Goal: Task Accomplishment & Management: Use online tool/utility

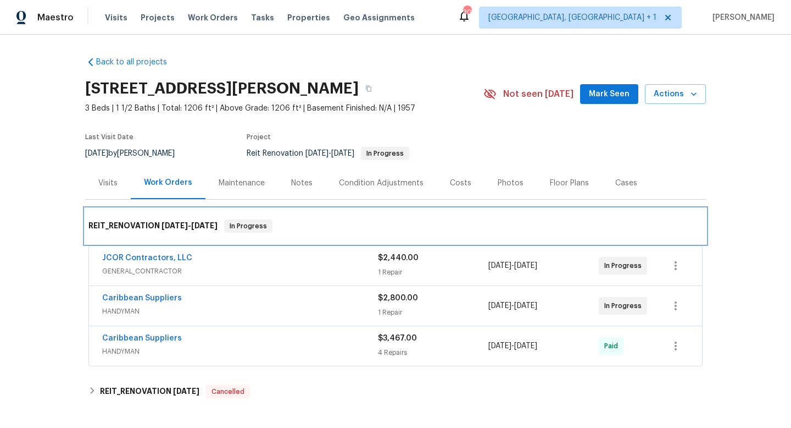
click at [483, 215] on div "REIT_RENOVATION [DATE] - [DATE] In Progress" at bounding box center [395, 225] width 621 height 35
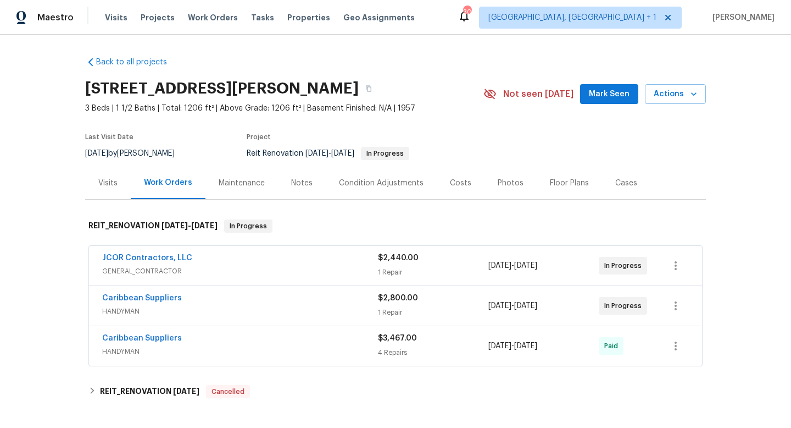
click at [509, 148] on section "[STREET_ADDRESS][PERSON_NAME] 3 Beds | 1 1/2 Baths | Total: 1206 ft² | Above Gr…" at bounding box center [395, 120] width 621 height 92
click at [216, 18] on span "Work Orders" at bounding box center [213, 17] width 50 height 11
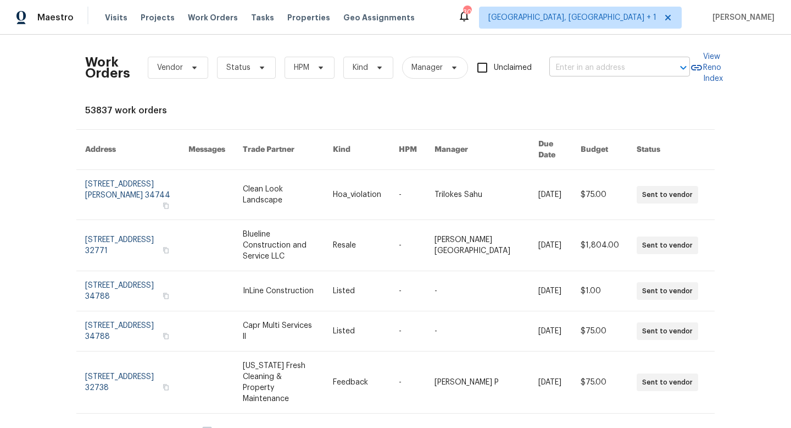
click at [563, 64] on input "text" at bounding box center [605, 67] width 110 height 17
click at [195, 15] on span "Work Orders" at bounding box center [213, 17] width 50 height 11
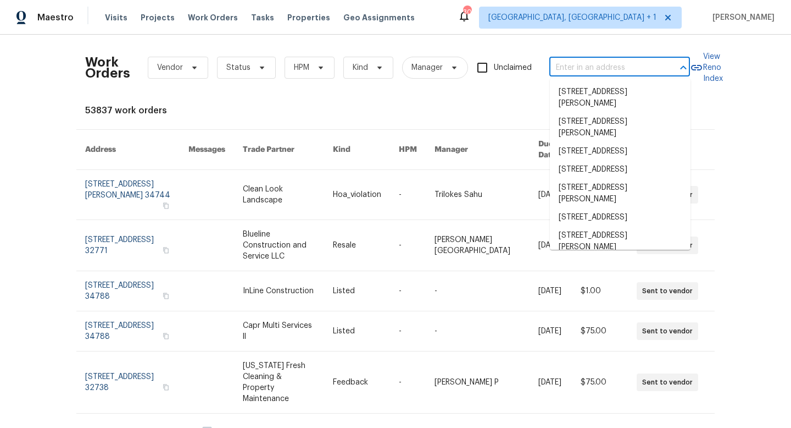
click at [572, 63] on input "text" at bounding box center [605, 67] width 110 height 17
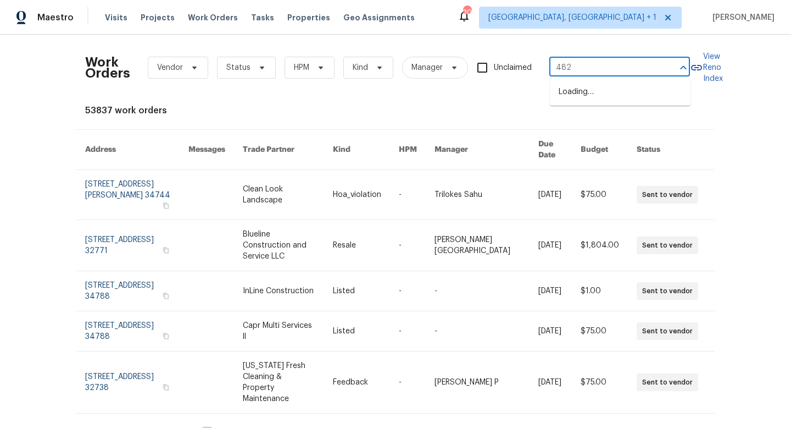
type input "4827"
click at [586, 88] on li "[STREET_ADDRESS][PERSON_NAME]" at bounding box center [620, 98] width 141 height 30
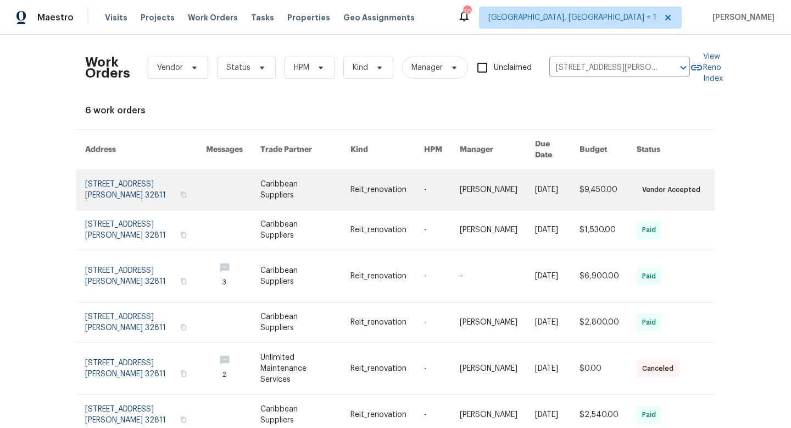
click at [445, 178] on link at bounding box center [442, 190] width 36 height 40
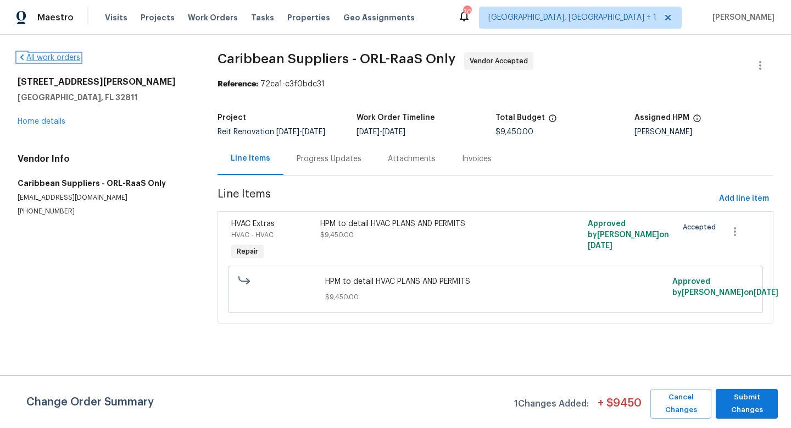
click at [54, 57] on link "All work orders" at bounding box center [49, 58] width 63 height 8
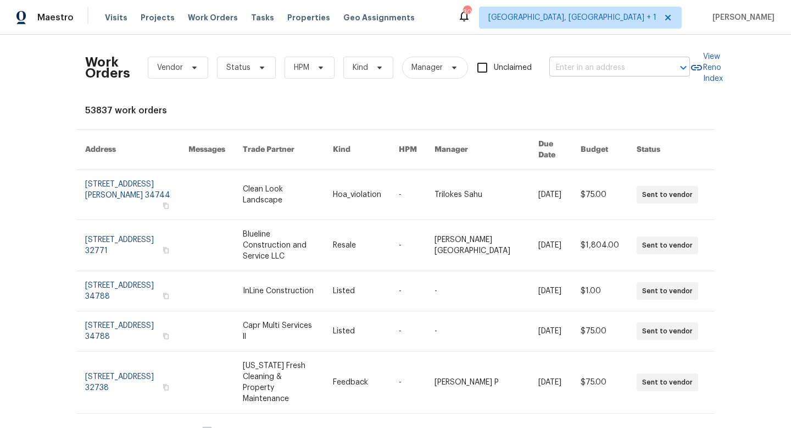
click at [561, 64] on input "text" at bounding box center [605, 67] width 110 height 17
type input "4827"
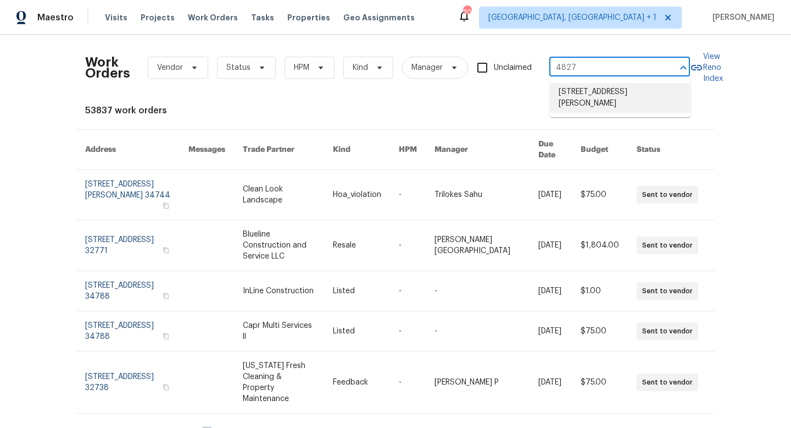
click at [584, 87] on li "[STREET_ADDRESS][PERSON_NAME]" at bounding box center [620, 98] width 141 height 30
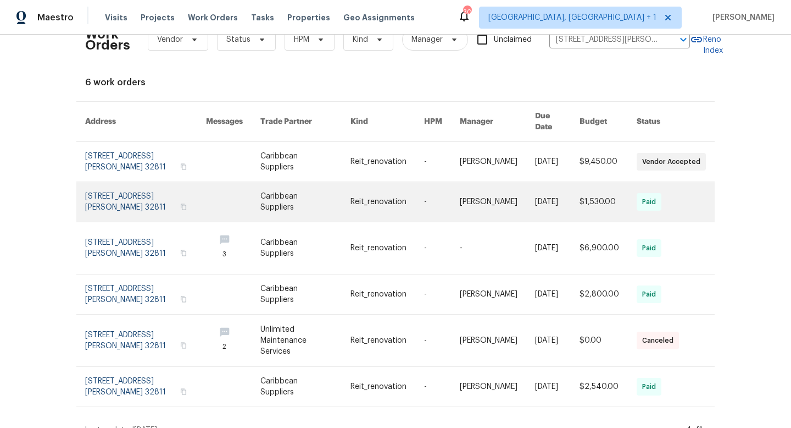
scroll to position [33, 0]
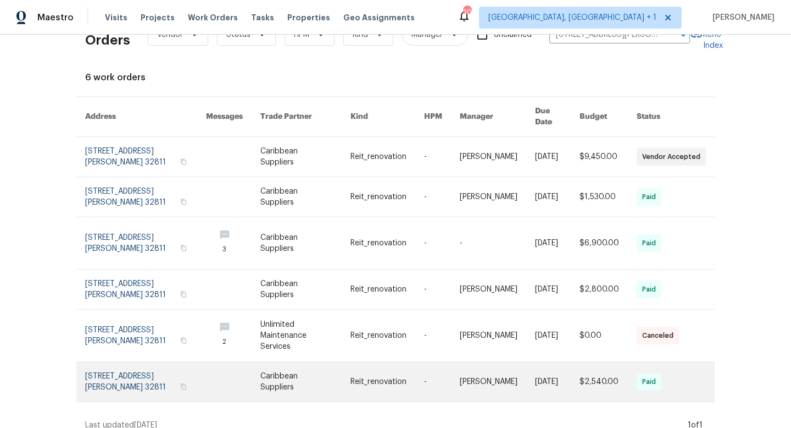
click at [457, 375] on link at bounding box center [442, 382] width 36 height 40
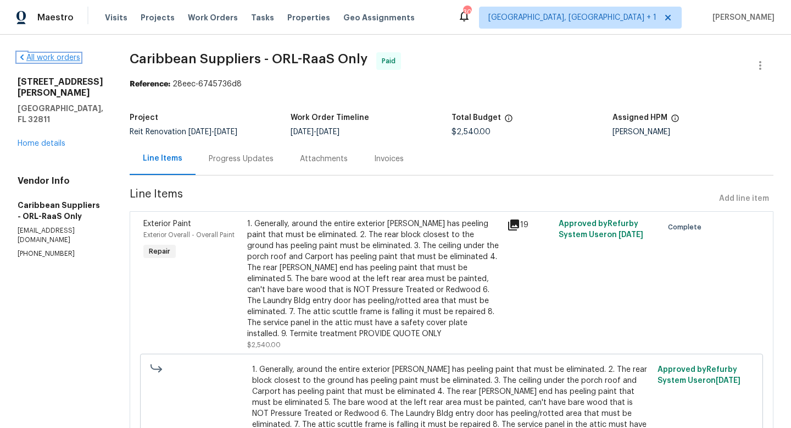
click at [51, 59] on link "All work orders" at bounding box center [49, 58] width 63 height 8
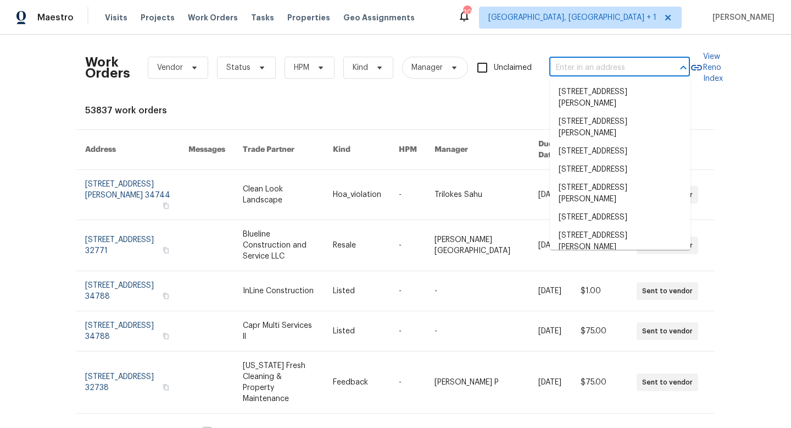
click at [590, 70] on input "text" at bounding box center [605, 67] width 110 height 17
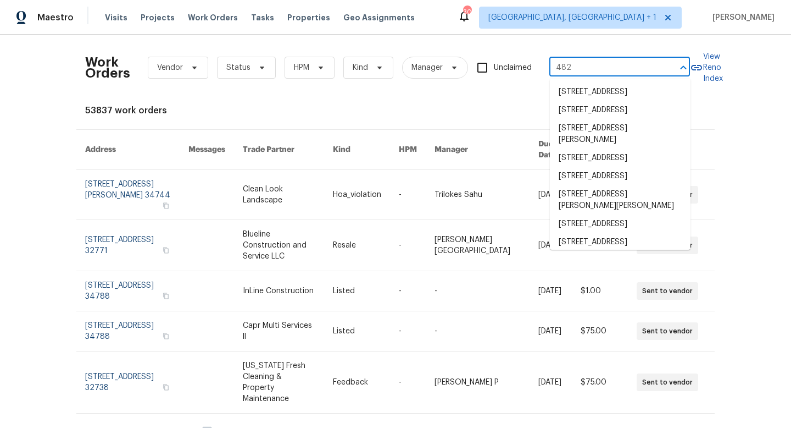
type input "4827"
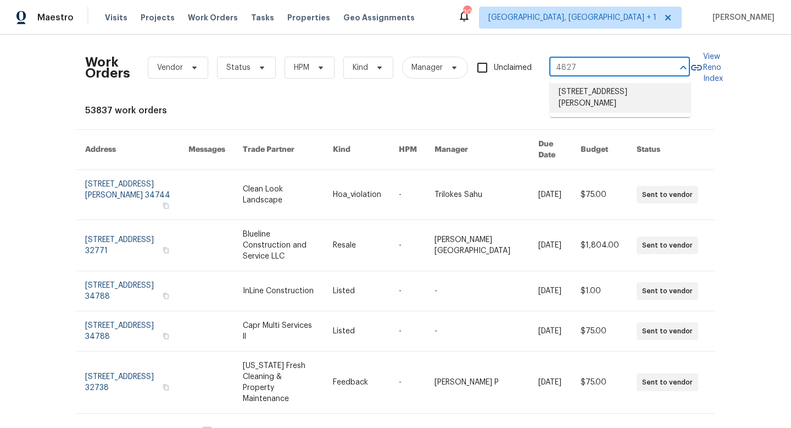
click at [589, 88] on li "[STREET_ADDRESS][PERSON_NAME]" at bounding box center [620, 98] width 141 height 30
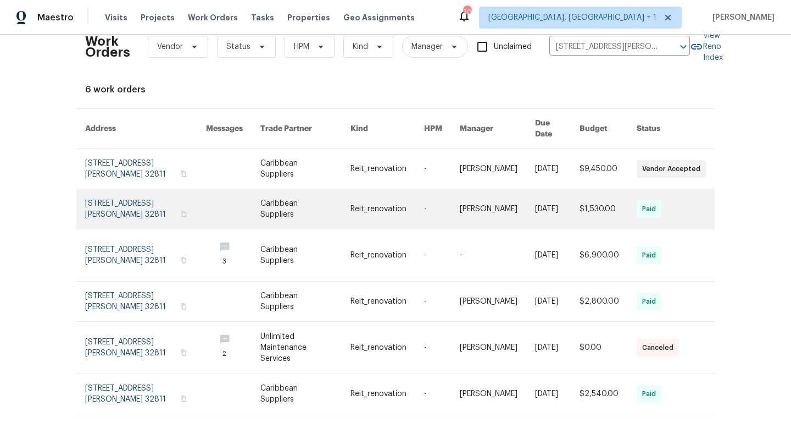
scroll to position [26, 0]
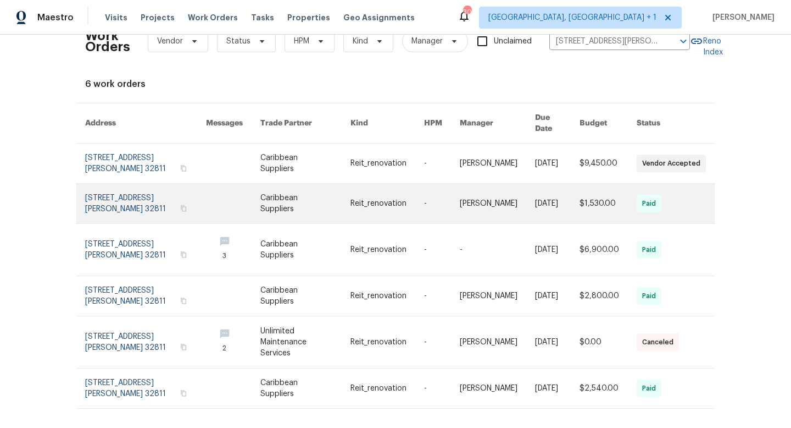
click at [512, 198] on link at bounding box center [497, 204] width 75 height 40
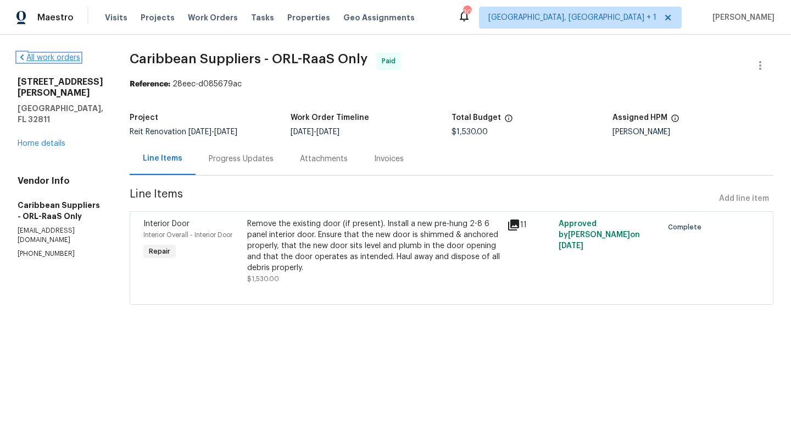
click at [37, 57] on link "All work orders" at bounding box center [49, 58] width 63 height 8
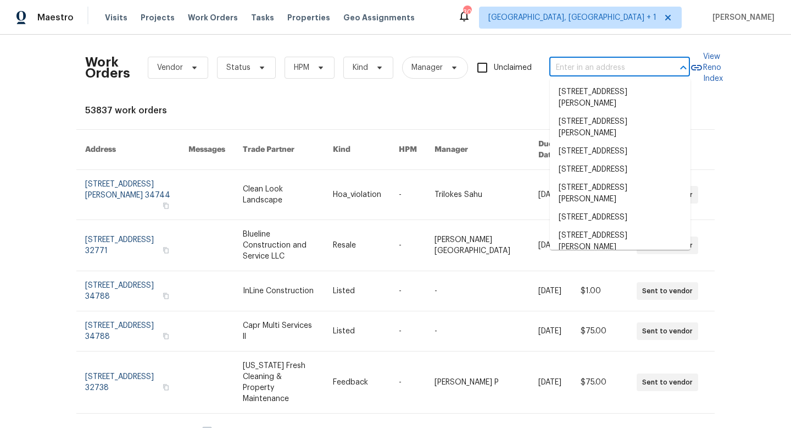
click at [576, 67] on input "text" at bounding box center [605, 67] width 110 height 17
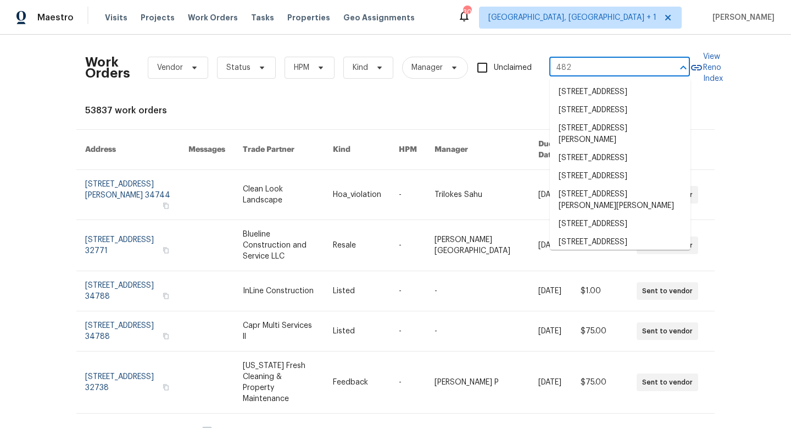
type input "4827"
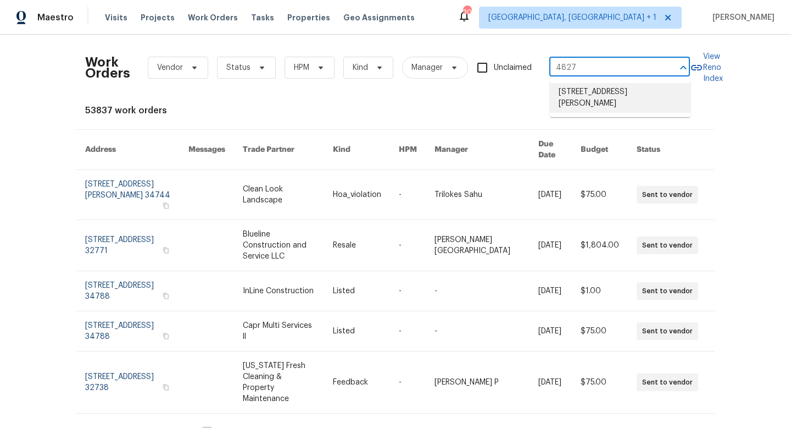
click at [589, 90] on li "[STREET_ADDRESS][PERSON_NAME]" at bounding box center [620, 98] width 141 height 30
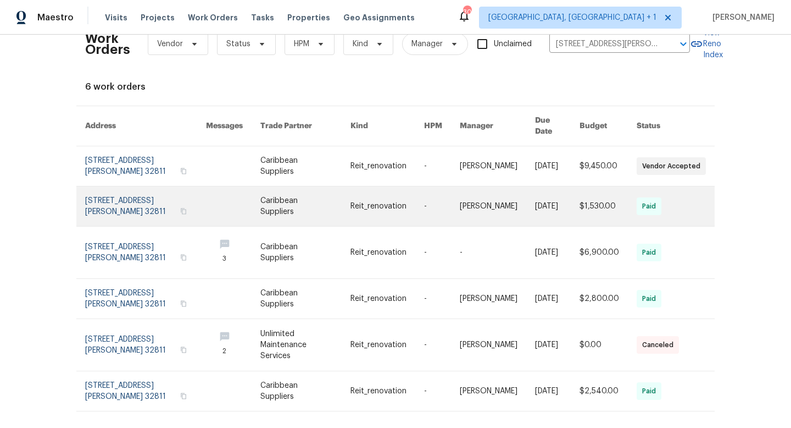
scroll to position [33, 0]
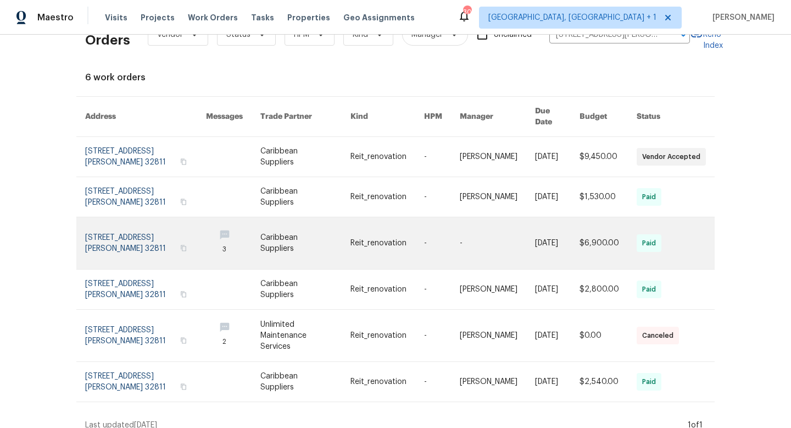
click at [719, 229] on link at bounding box center [680, 243] width 87 height 52
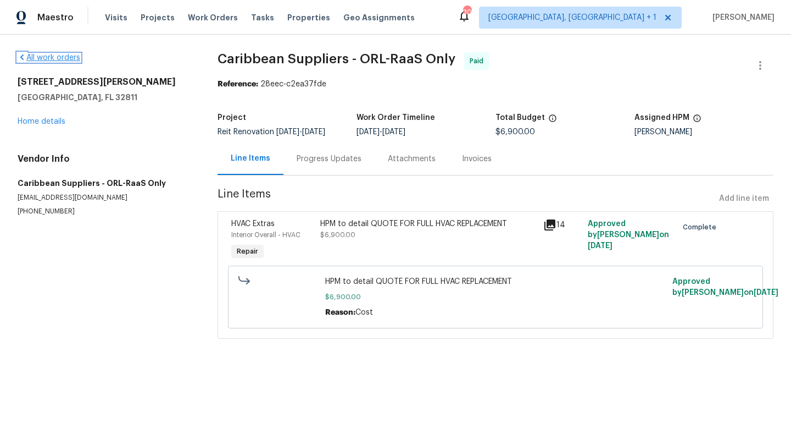
click at [68, 56] on link "All work orders" at bounding box center [49, 58] width 63 height 8
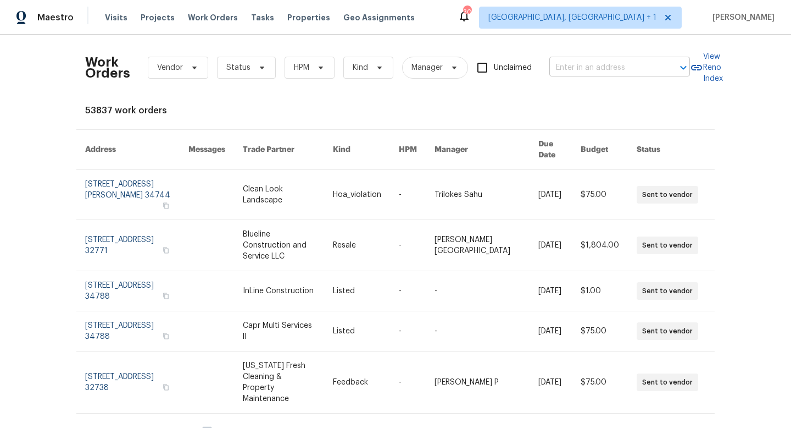
click at [578, 69] on input "text" at bounding box center [605, 67] width 110 height 17
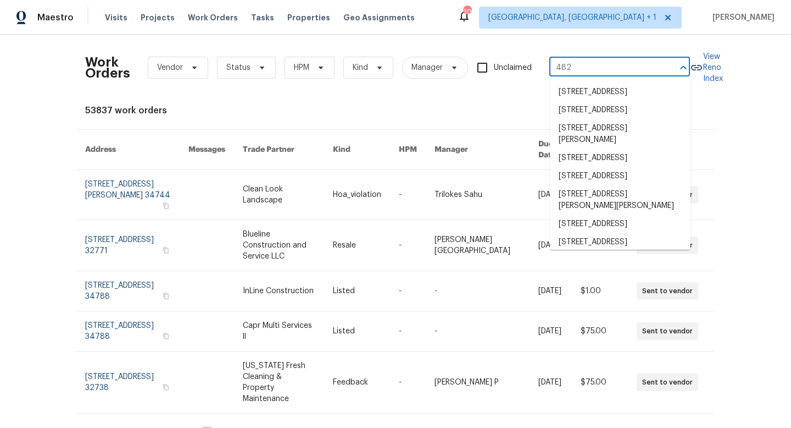
type input "4827"
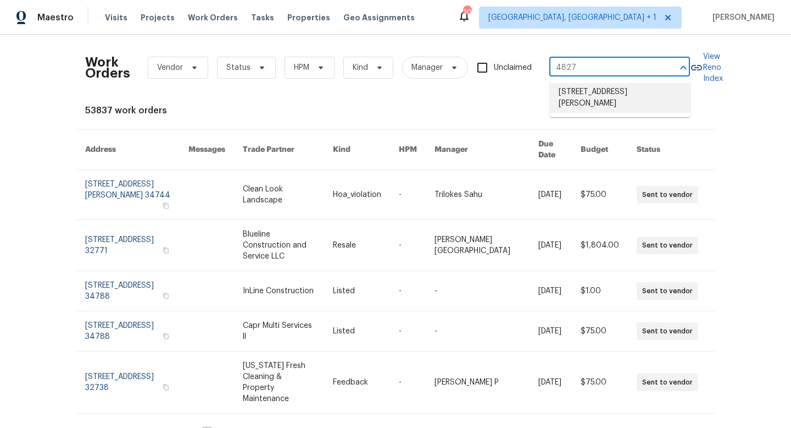
click at [588, 88] on li "[STREET_ADDRESS][PERSON_NAME]" at bounding box center [620, 98] width 141 height 30
